Goal: Task Accomplishment & Management: Manage account settings

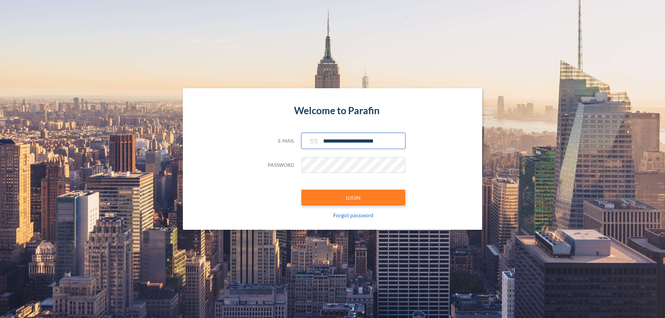
type input "**********"
click at [353, 198] on button "LOGIN" at bounding box center [353, 198] width 104 height 16
